Goal: Information Seeking & Learning: Learn about a topic

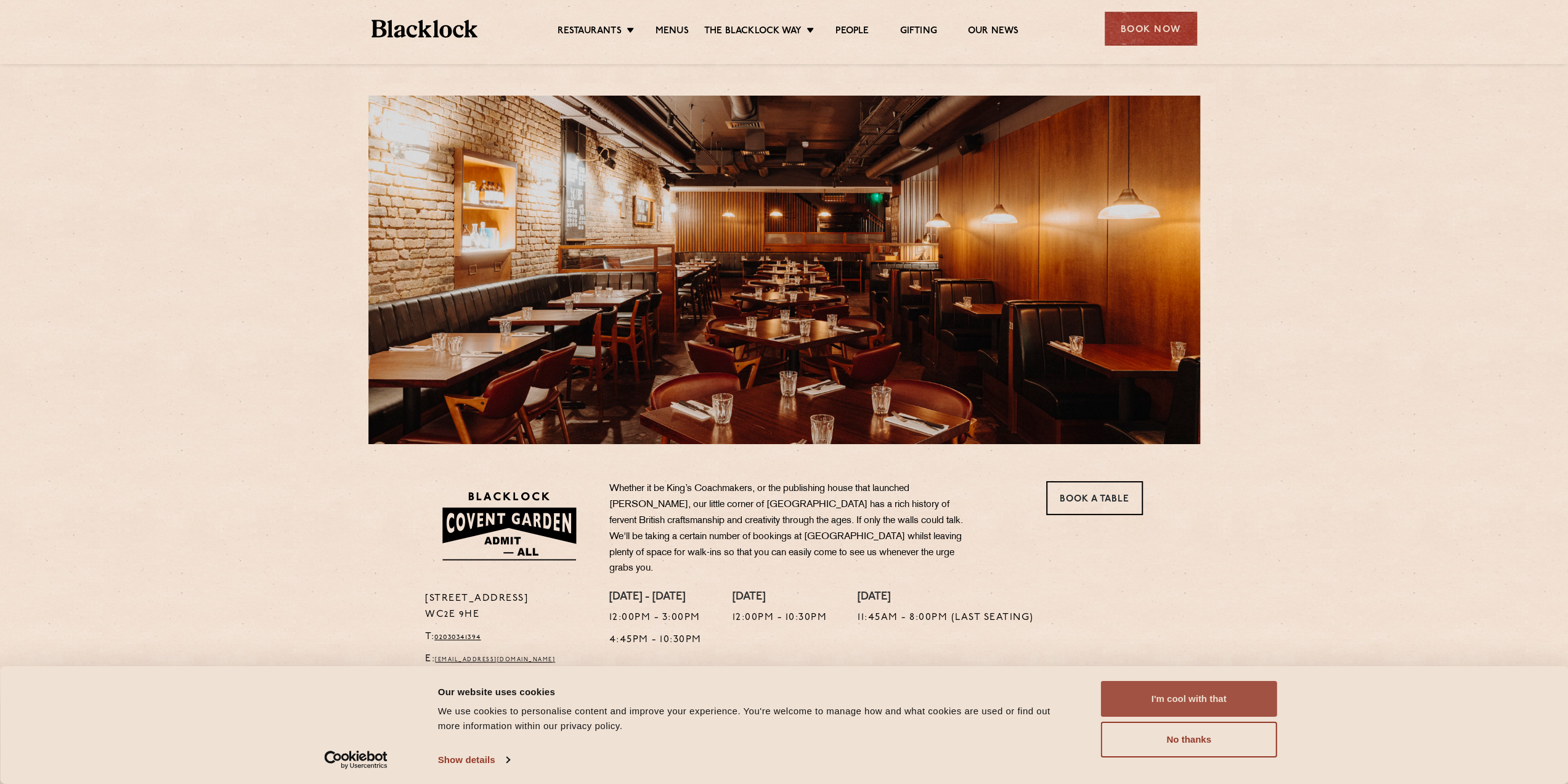
click at [1199, 691] on button "I'm cool with that" at bounding box center [1189, 698] width 176 height 36
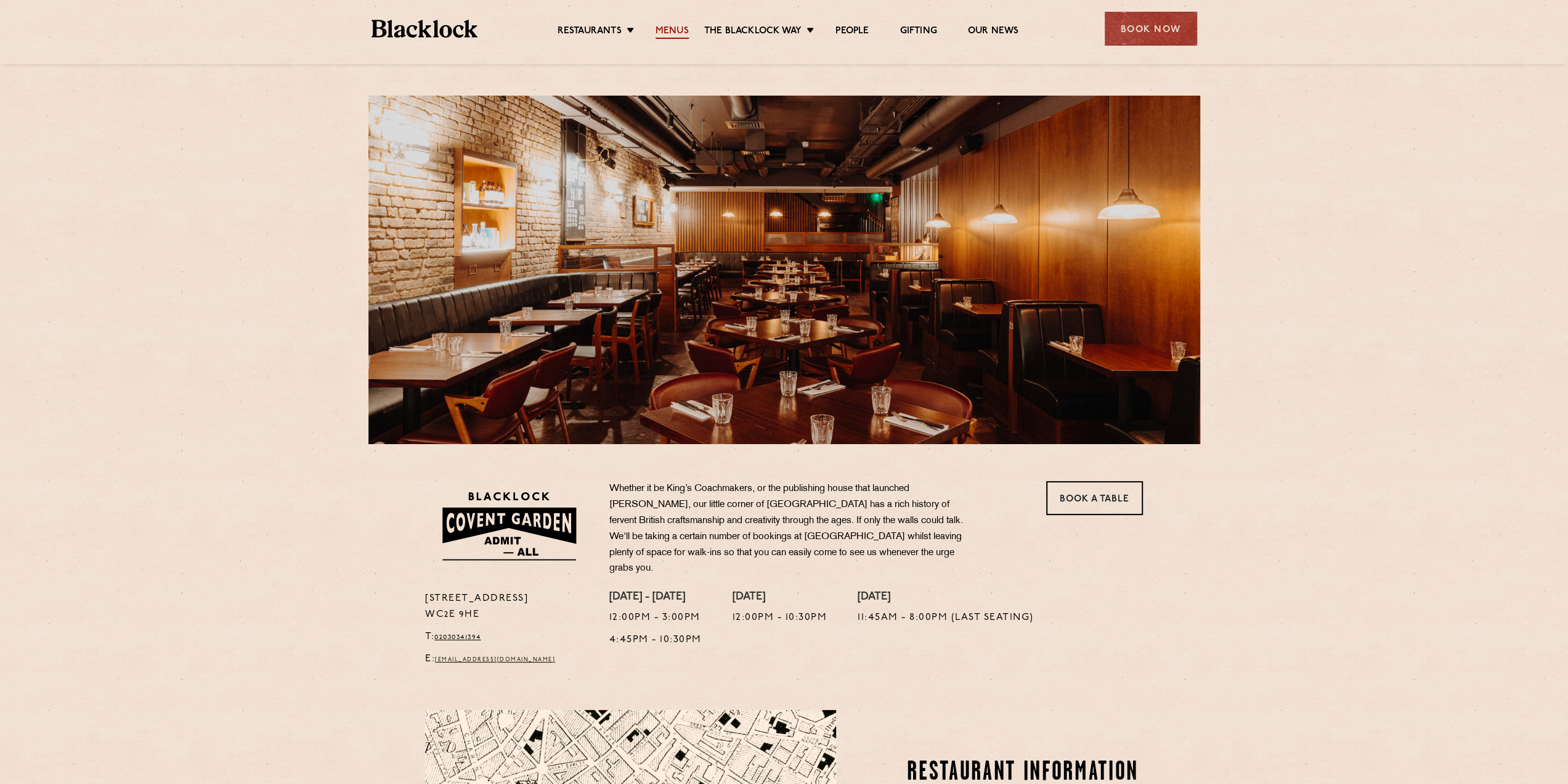
click at [664, 32] on link "Menus" at bounding box center [672, 33] width 34 height 14
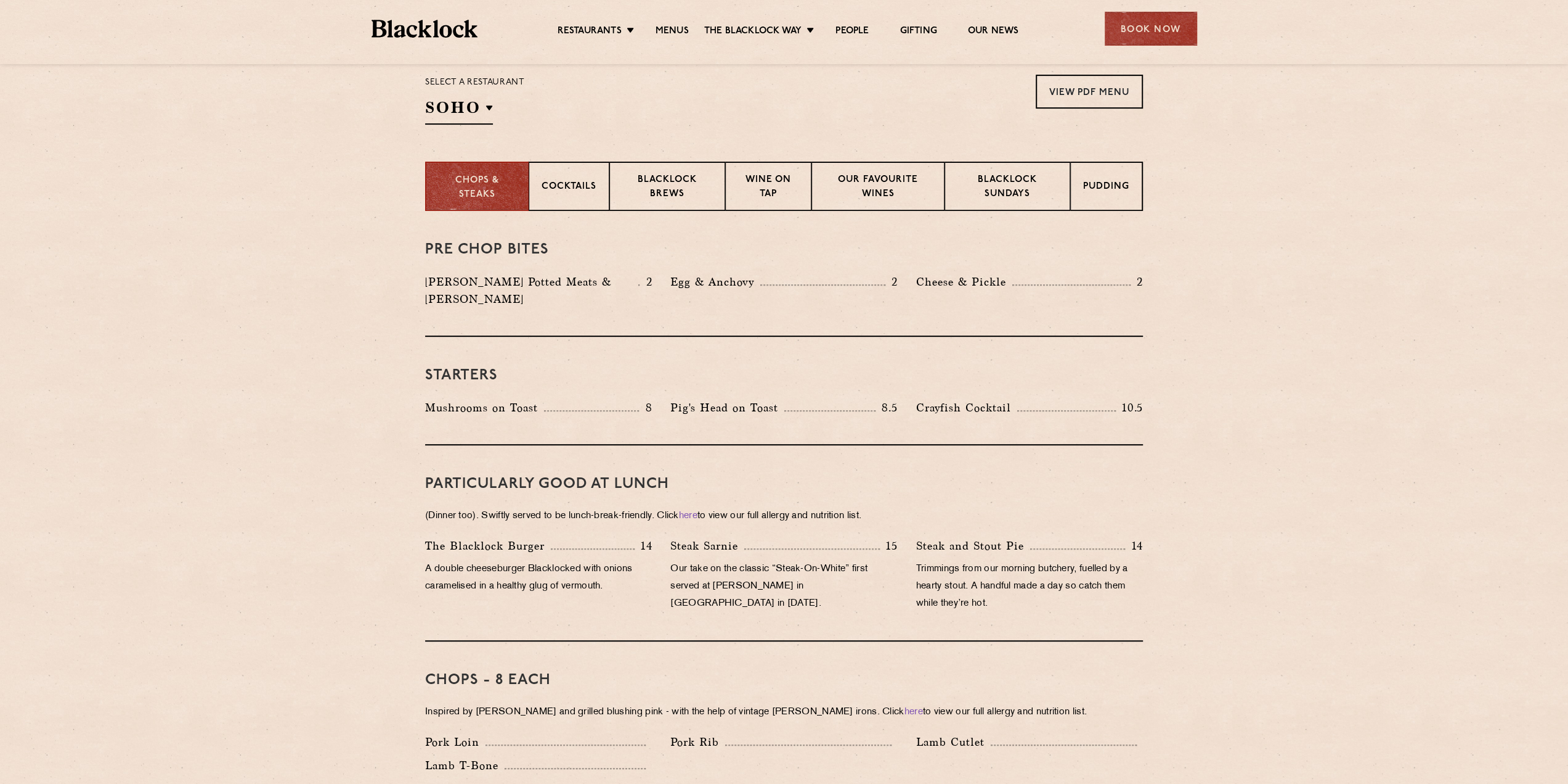
scroll to position [394, 0]
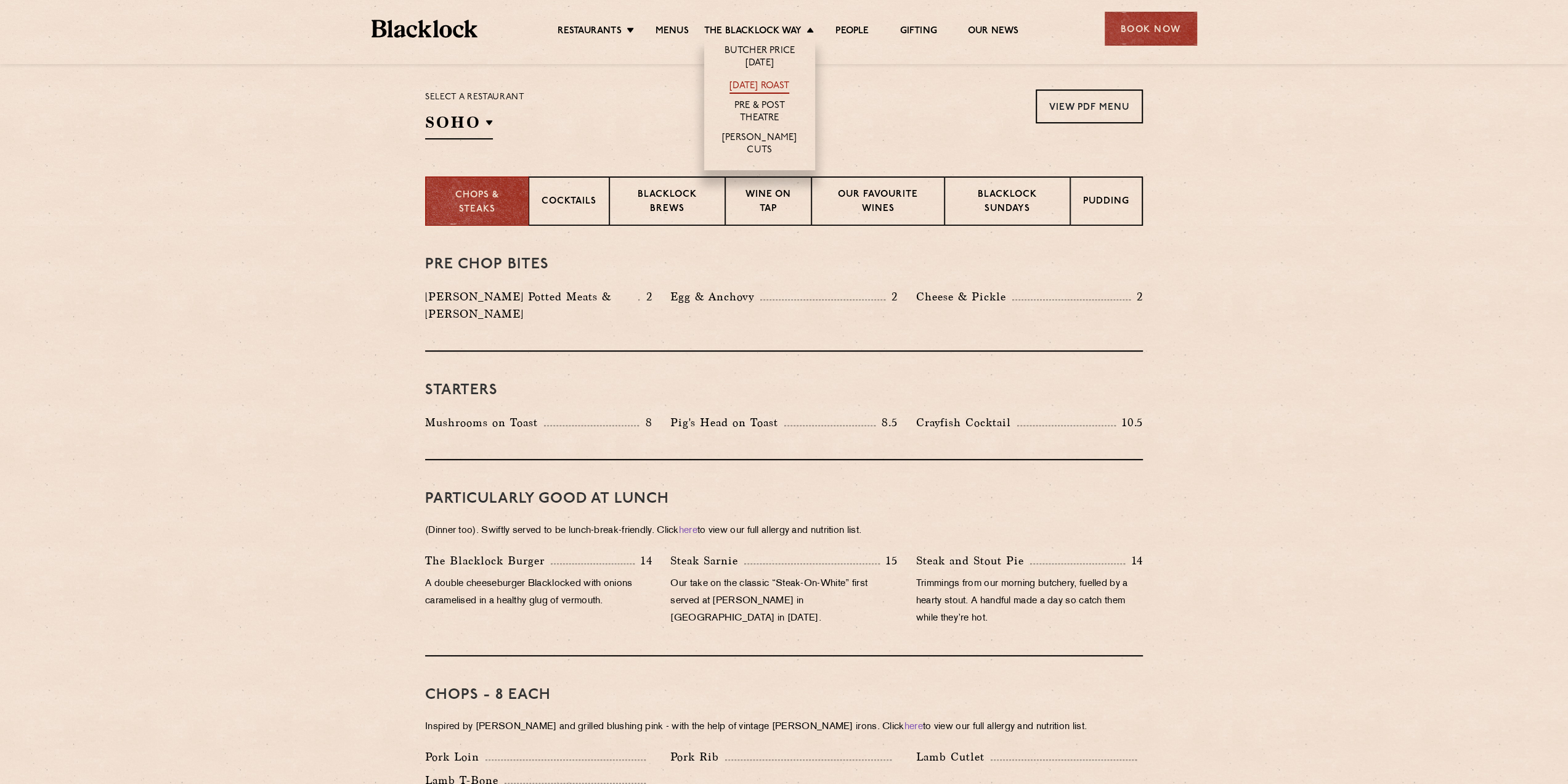
click at [782, 84] on link "[DATE] Roast" at bounding box center [759, 87] width 60 height 14
